Goal: Transaction & Acquisition: Purchase product/service

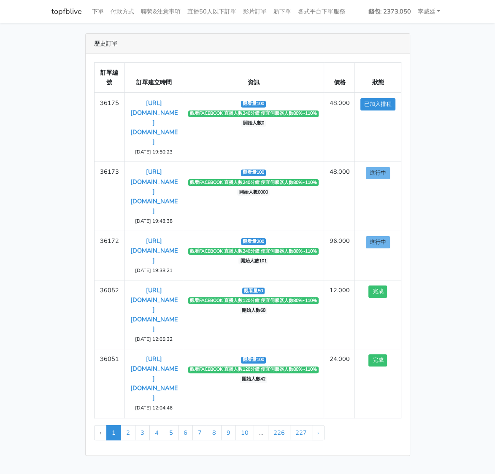
click at [99, 7] on link "下單" at bounding box center [98, 11] width 19 height 16
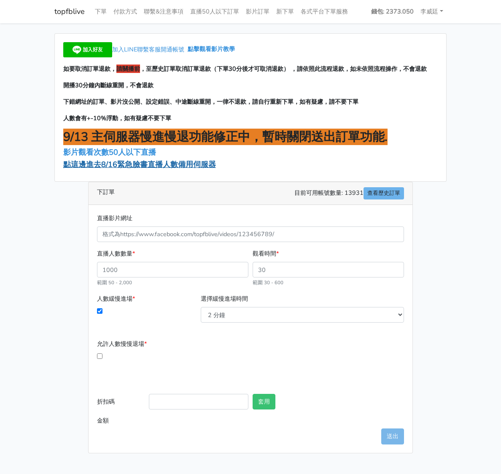
click at [124, 168] on span "點這邊進去8/16緊急臉書直播人數備用伺服器" at bounding box center [139, 164] width 153 height 10
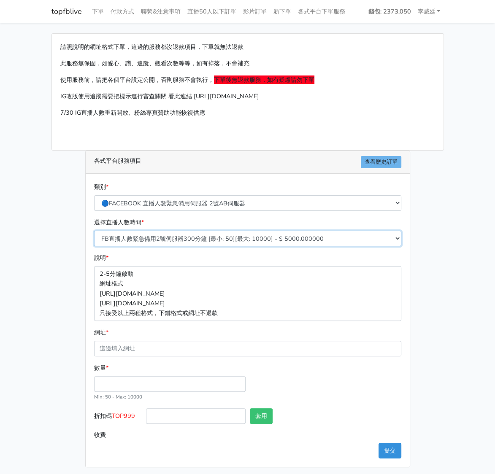
click at [188, 236] on select "FB直播人數緊急備用2號伺服器300分鐘 [最小: 50][最大: 10000] - $ 5000.000000 FB直播人數緊急備用2號伺服器60分鐘 [最…" at bounding box center [247, 239] width 307 height 16
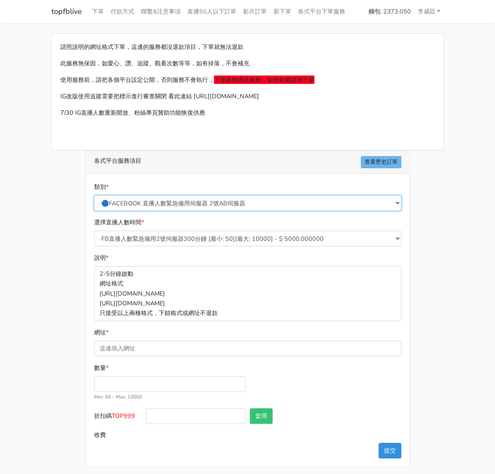
click at [217, 204] on select "🔵FACEBOOK 直播人數緊急備用伺服器 2號AB伺服器 🔵FACEBOOK 網軍專用貼文留言 安全保密 🔵9/30 FACEBOOK 直播人數緩慢進場緩慢…" at bounding box center [247, 203] width 307 height 16
select select "3/26熱門平台服務台灣粉絲IG YT FB TIKTOK"
click at [97, 195] on select "🔵FACEBOOK 直播人數緊急備用伺服器 2號AB伺服器 🔵FACEBOOK 網軍專用貼文留言 安全保密 🔵9/30 FACEBOOK 直播人數緩慢進場緩慢…" at bounding box center [247, 203] width 307 height 16
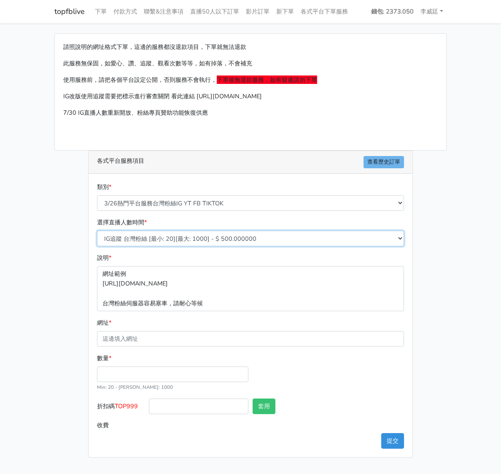
click at [189, 238] on select "IG追蹤 台灣粉絲 [最小: 20][最大: 1000] - $ 500.000000 IG愛心 台灣粉絲 [最小: 20][最大: 1000] - $ 35…" at bounding box center [250, 239] width 307 height 16
select select "669"
click at [97, 231] on select "IG追蹤 台灣粉絲 [最小: 20][最大: 1000] - $ 500.000000 IG愛心 台灣粉絲 [最小: 20][最大: 1000] - $ 35…" at bounding box center [250, 239] width 307 height 16
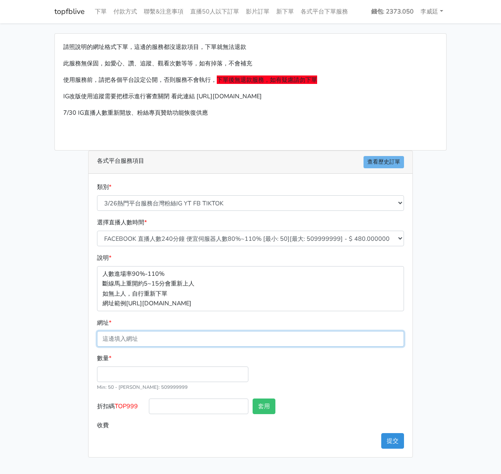
click at [150, 337] on input "網址 *" at bounding box center [250, 339] width 307 height 16
paste input "[URL][DOMAIN_NAME][DOMAIN_NAME]"
type input "[URL][DOMAIN_NAME][DOMAIN_NAME]"
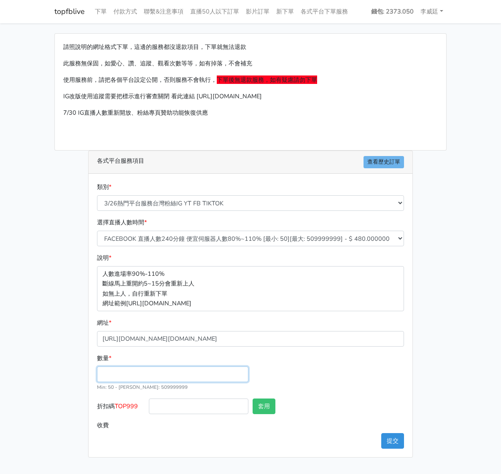
click at [120, 375] on input "數量 *" at bounding box center [172, 375] width 151 height 16
type input "100"
type input "48.000"
click at [138, 408] on span "TOP999" at bounding box center [126, 406] width 23 height 8
click at [149, 408] on input "折扣碼 TOP999" at bounding box center [199, 407] width 100 height 16
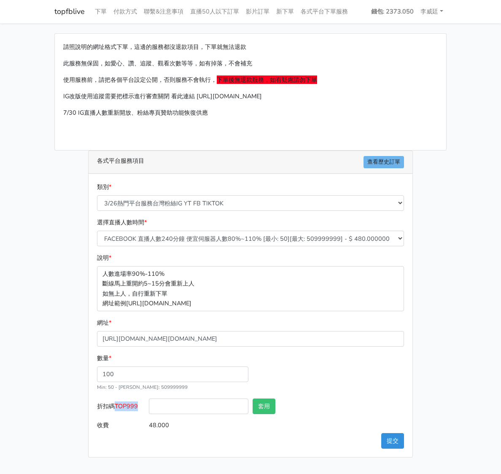
drag, startPoint x: 143, startPoint y: 406, endPoint x: 116, endPoint y: 406, distance: 27.0
click at [116, 406] on label "折扣碼 TOP999" at bounding box center [121, 408] width 52 height 19
copy span "TOP999"
click at [203, 416] on div at bounding box center [199, 408] width 104 height 19
click at [203, 410] on input "折扣碼 TOP999" at bounding box center [199, 407] width 100 height 16
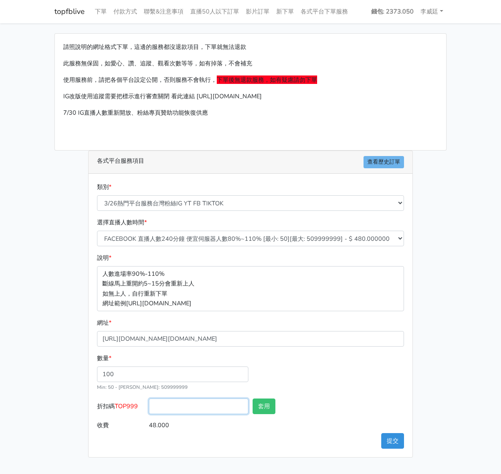
paste input "TOP999"
type input "TOP999"
click at [257, 410] on button "套用" at bounding box center [264, 407] width 23 height 16
type input "套用失敗"
click at [385, 442] on button "提交" at bounding box center [392, 441] width 23 height 16
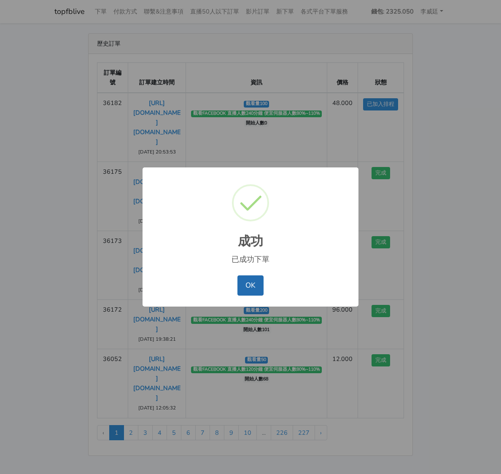
click at [252, 284] on button "OK" at bounding box center [251, 286] width 26 height 20
